Goal: Download file/media

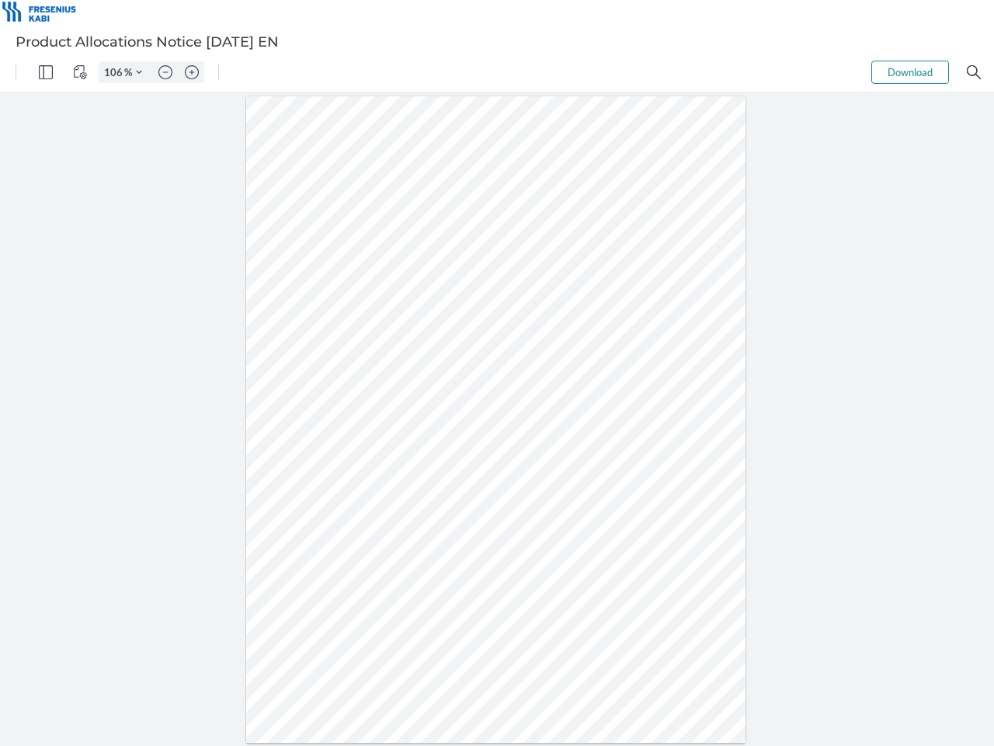
click at [46, 72] on img "Panel" at bounding box center [46, 72] width 14 height 14
click at [80, 72] on img "View Controls" at bounding box center [80, 72] width 14 height 14
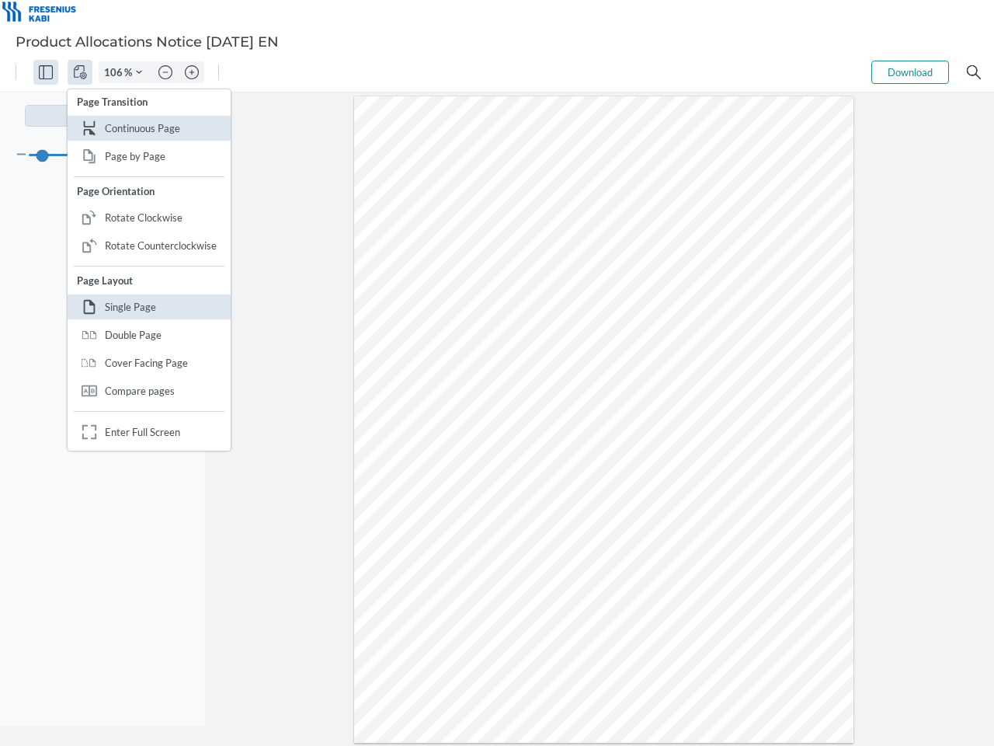
click at [116, 72] on input "106" at bounding box center [111, 72] width 25 height 14
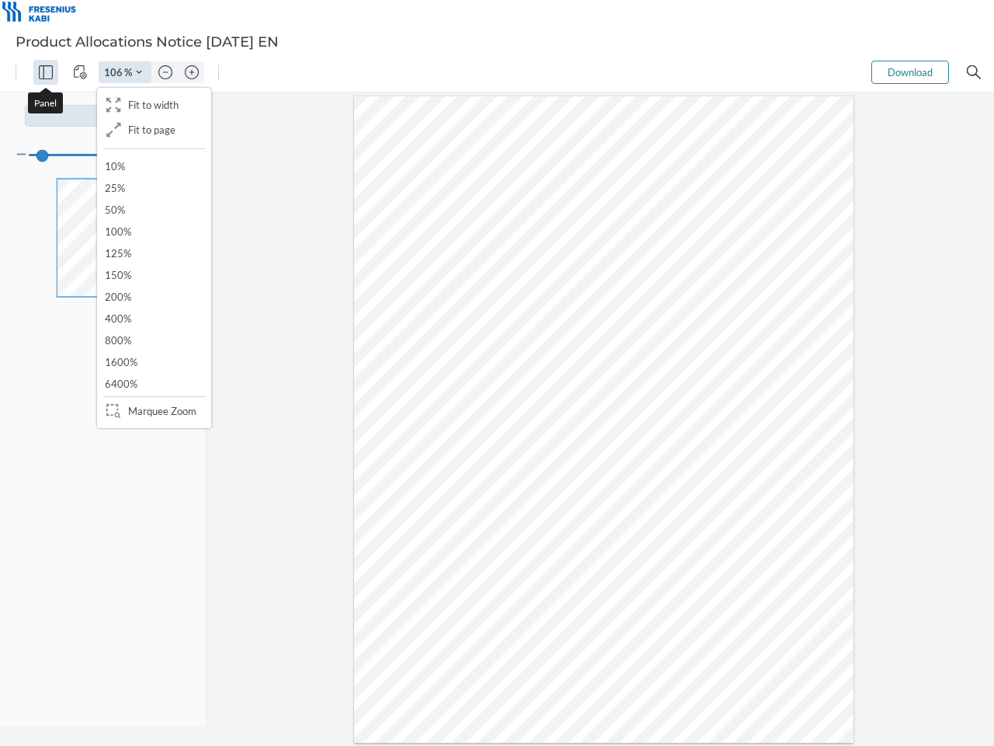
click at [139, 72] on img "Zoom Controls" at bounding box center [139, 72] width 6 height 6
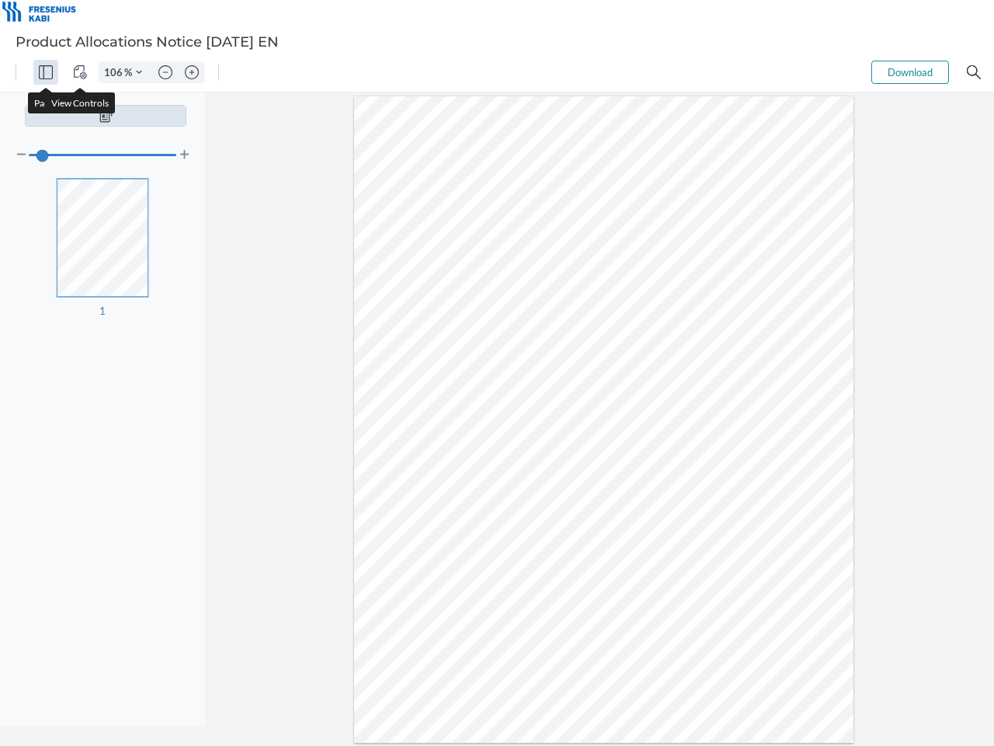
click at [165, 72] on img "Zoom out" at bounding box center [165, 72] width 14 height 14
click at [192, 72] on img "Zoom in" at bounding box center [192, 72] width 14 height 14
type input "106"
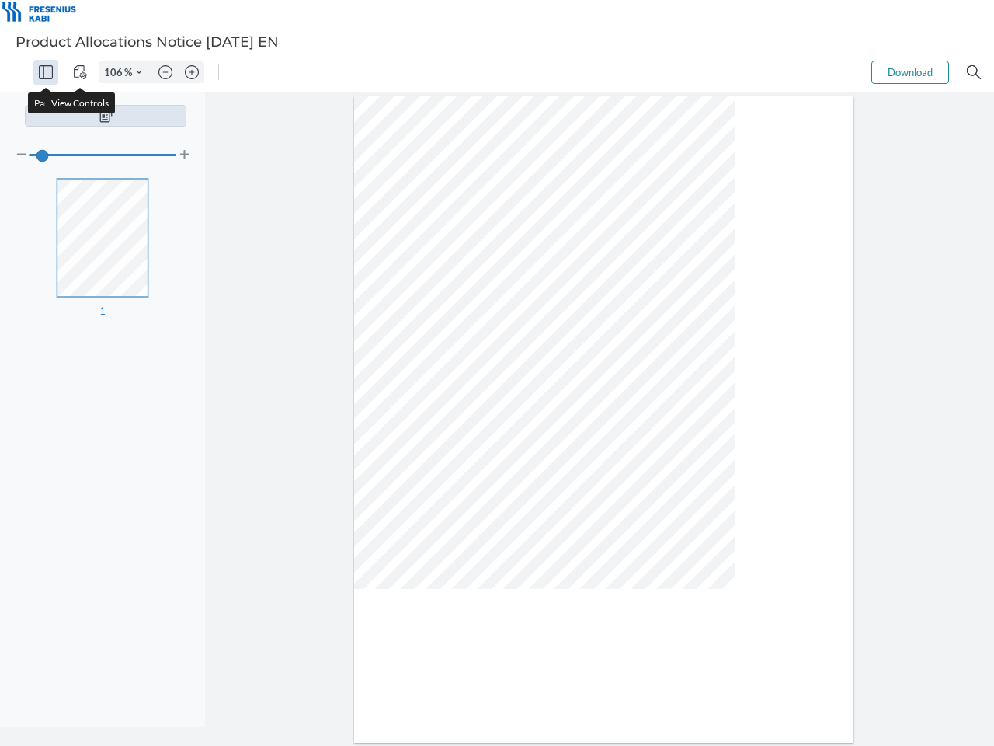
click at [910, 72] on button "Download" at bounding box center [910, 72] width 78 height 23
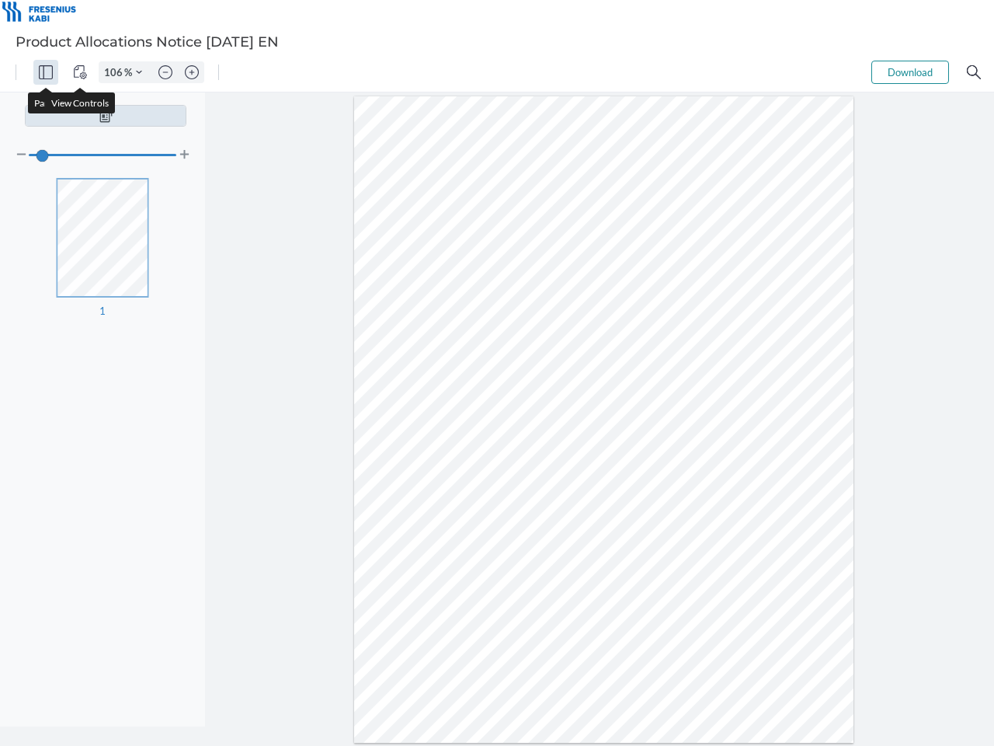
click at [974, 72] on img "Search" at bounding box center [974, 72] width 14 height 14
